Goal: Task Accomplishment & Management: Manage account settings

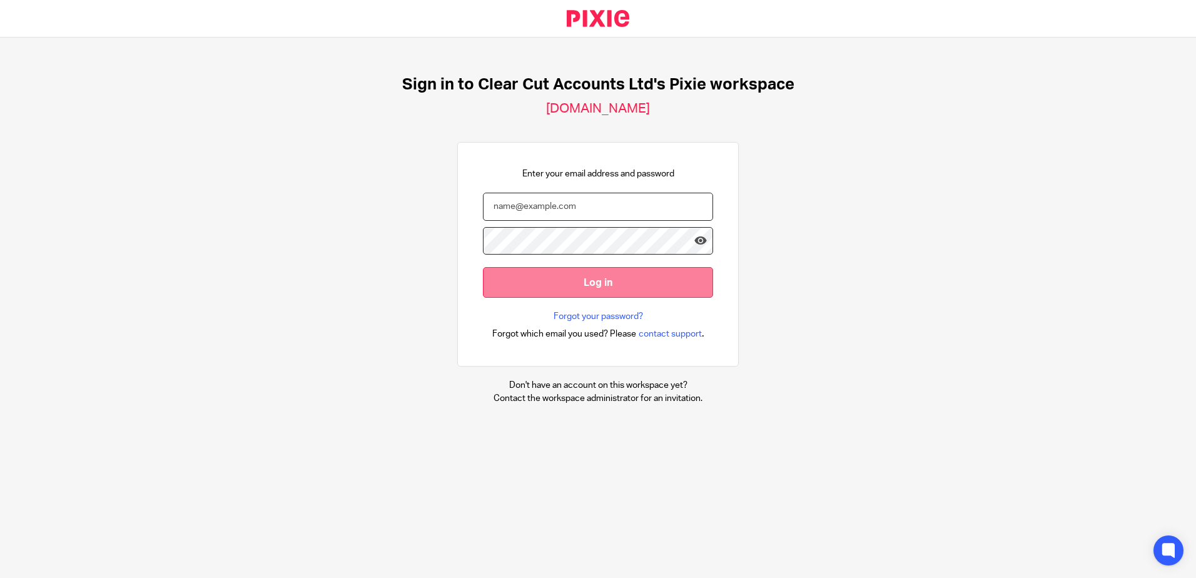
type input "[PERSON_NAME][EMAIL_ADDRESS][DOMAIN_NAME]"
click at [535, 290] on input "Log in" at bounding box center [598, 282] width 230 height 31
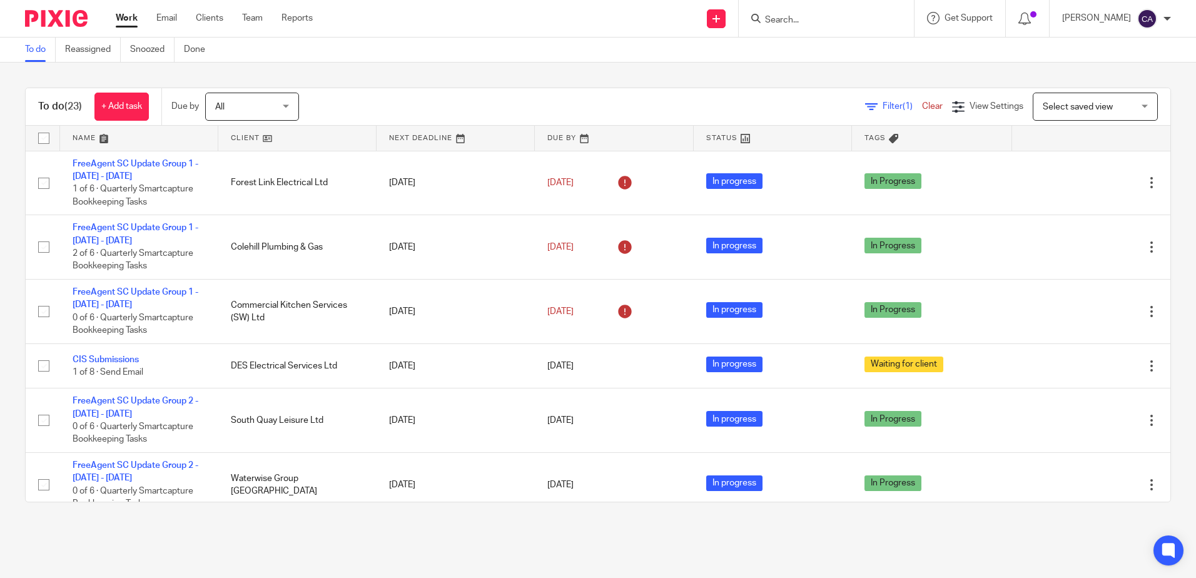
click at [93, 139] on link at bounding box center [139, 138] width 158 height 25
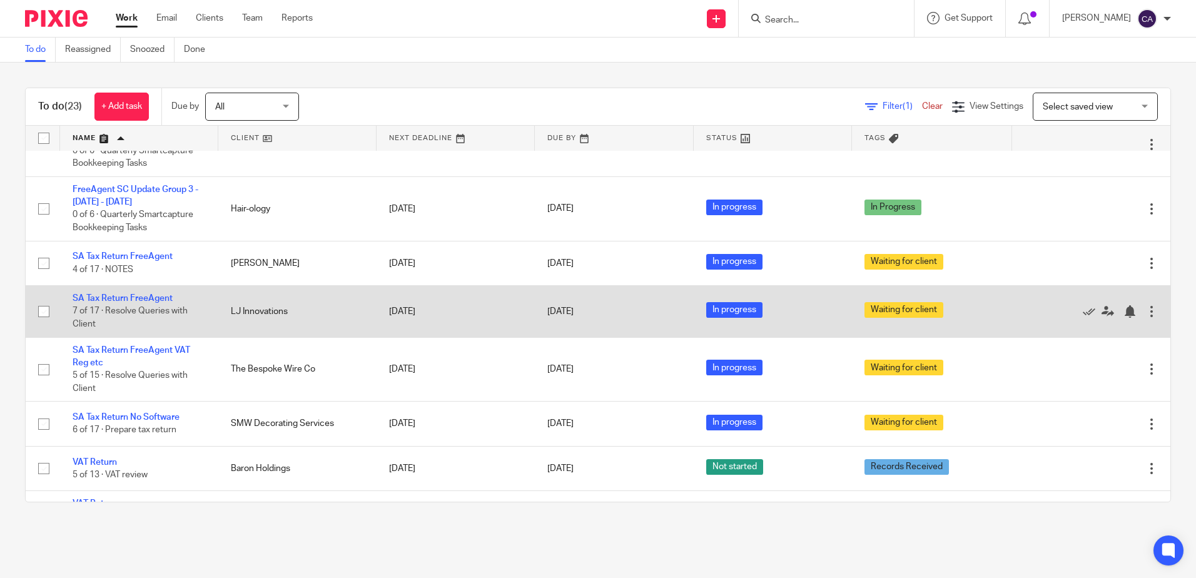
scroll to position [1004, 0]
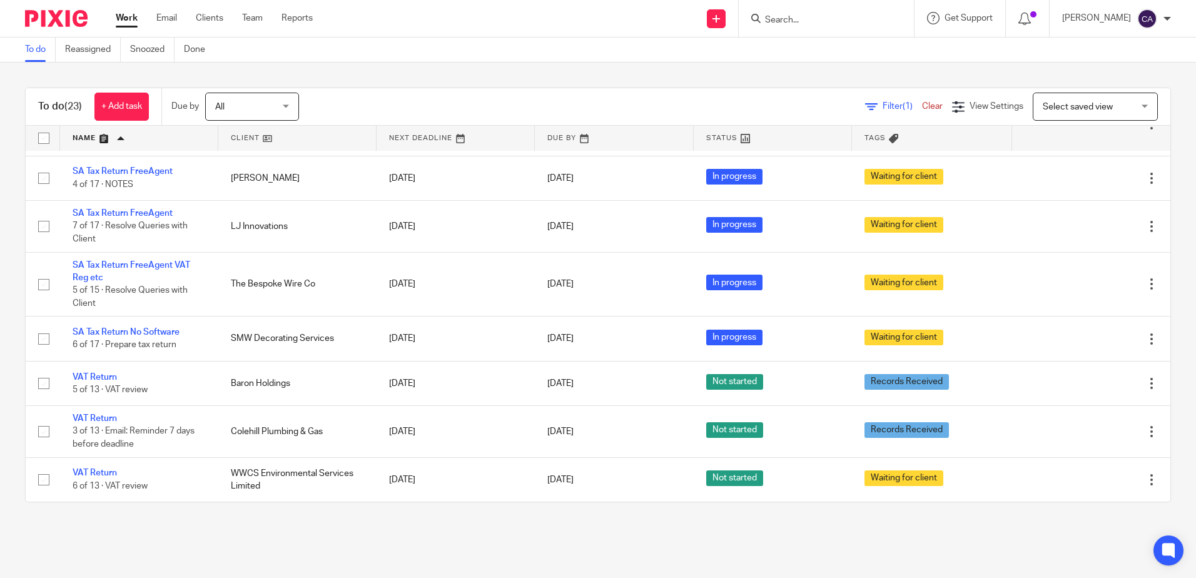
click at [287, 552] on main "To do Reassigned Snoozed Done To do (23) + Add task Due by All All Today Tomorr…" at bounding box center [598, 289] width 1196 height 578
click at [190, 536] on main "To do Reassigned Snoozed Done To do (23) + Add task Due by All All Today Tomorr…" at bounding box center [598, 289] width 1196 height 578
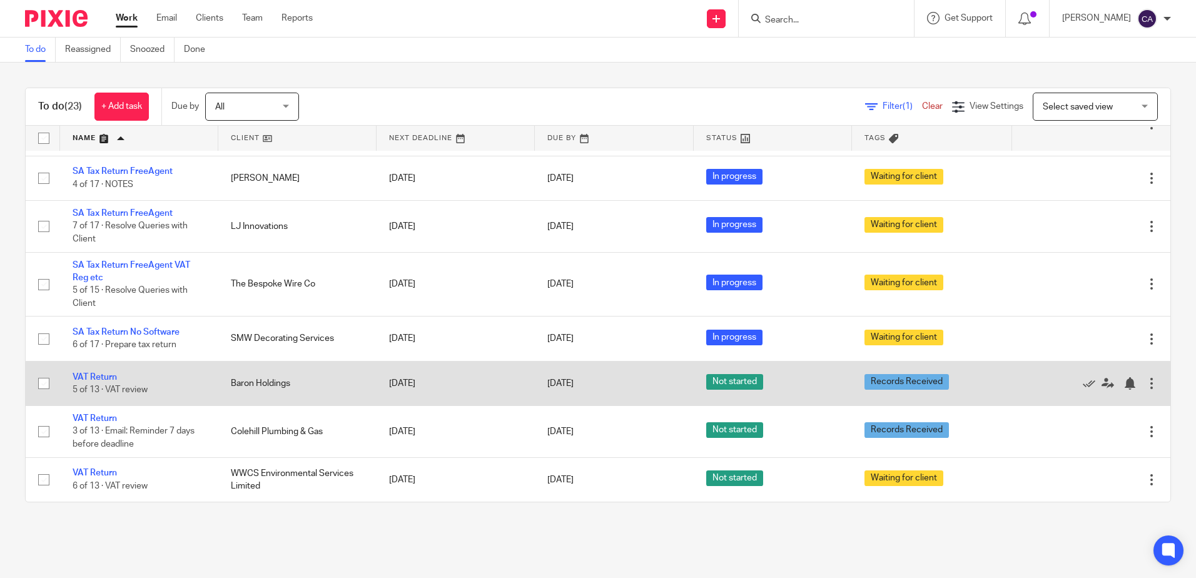
scroll to position [941, 0]
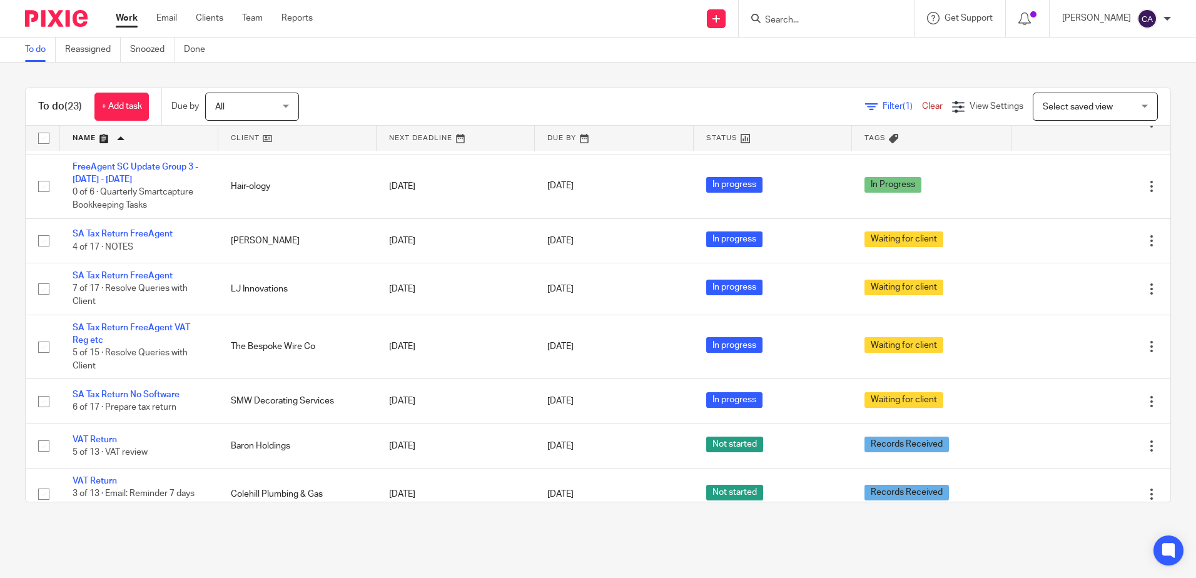
click at [238, 532] on main "To do Reassigned Snoozed Done To do (23) + Add task Due by All All Today Tomorr…" at bounding box center [598, 289] width 1196 height 578
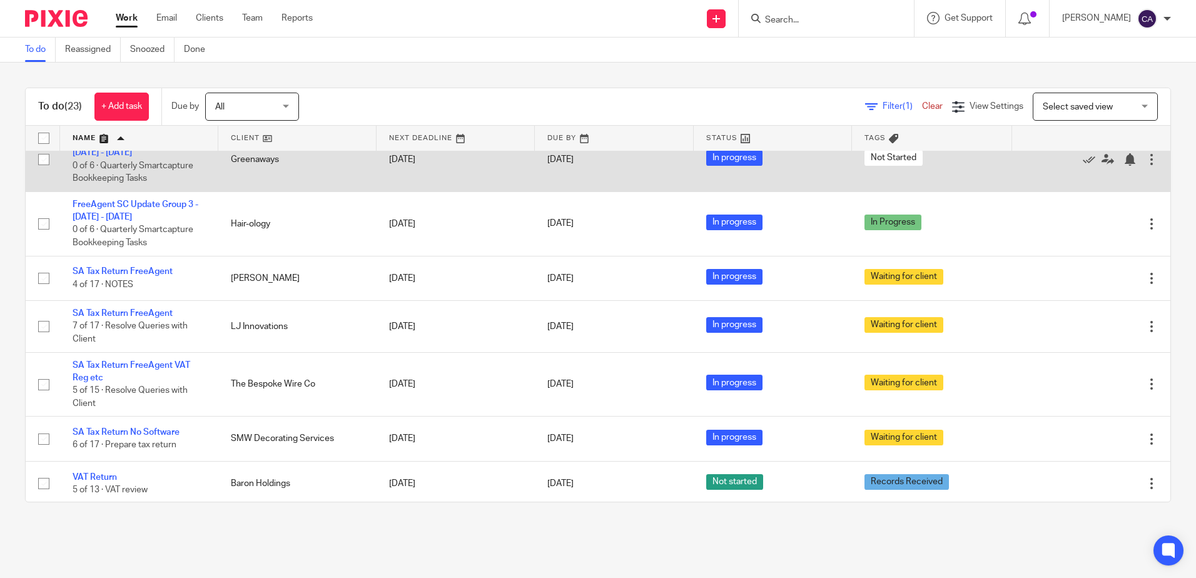
scroll to position [1004, 0]
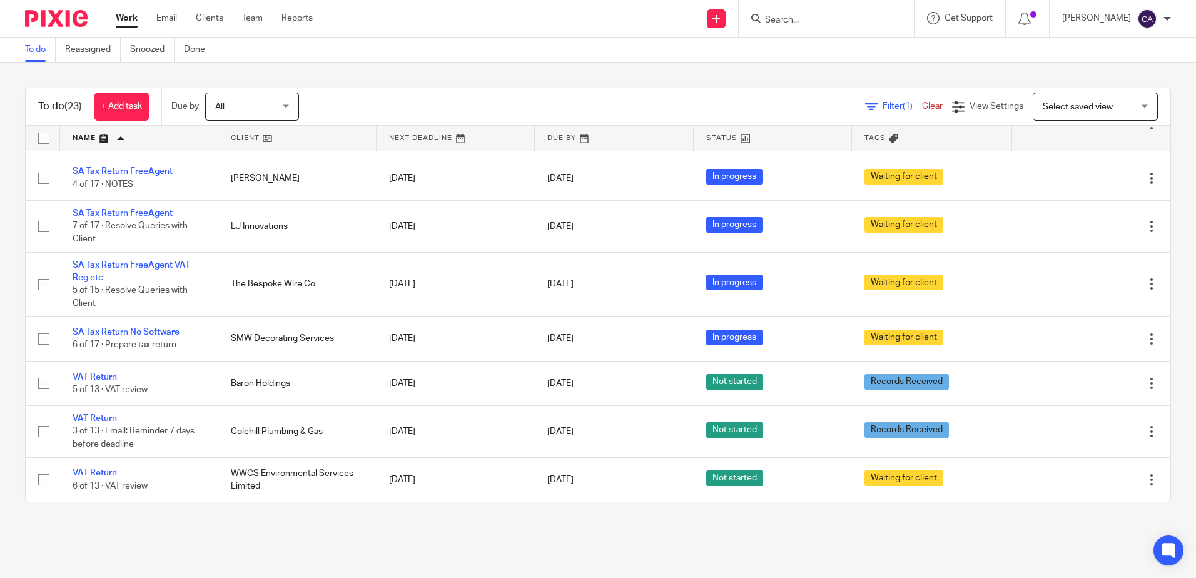
click at [208, 539] on main "To do Reassigned Snoozed Done To do (23) + Add task Due by All All Today Tomorr…" at bounding box center [598, 289] width 1196 height 578
